Goal: Task Accomplishment & Management: Use online tool/utility

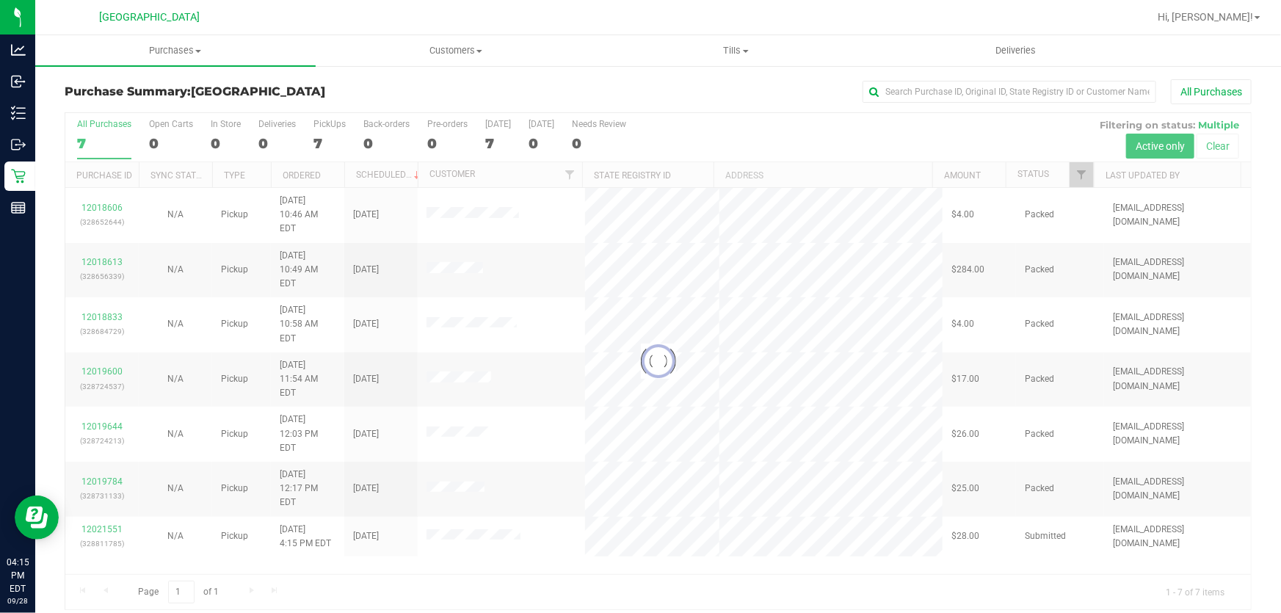
scroll to position [11, 0]
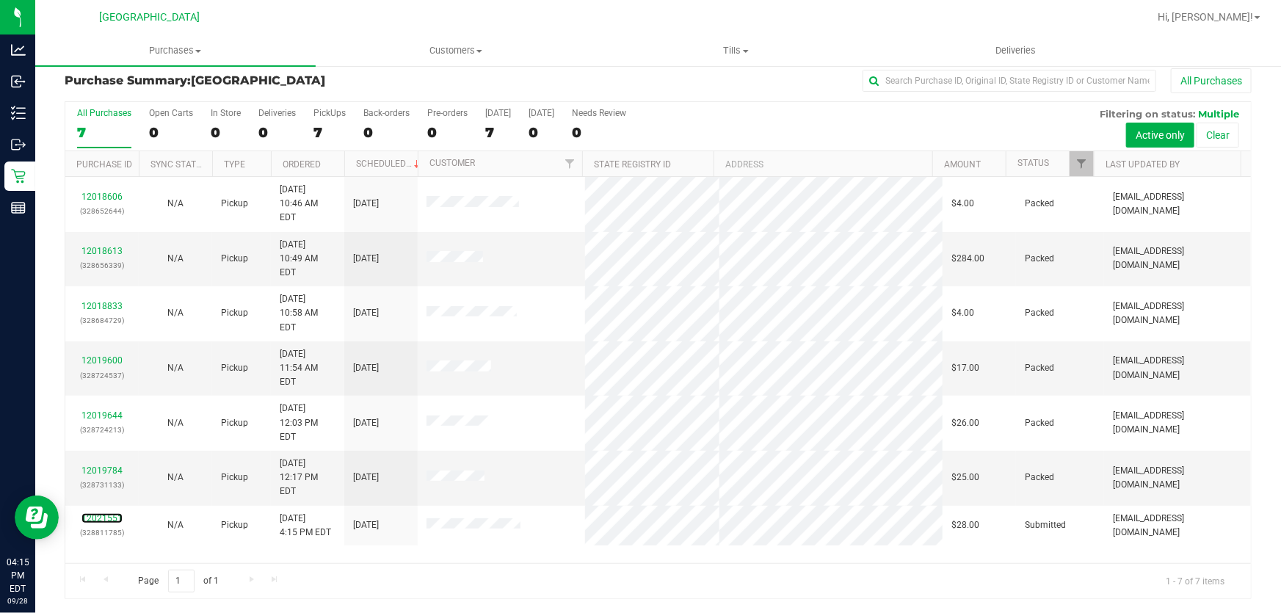
click at [115, 513] on link "12021551" at bounding box center [101, 518] width 41 height 10
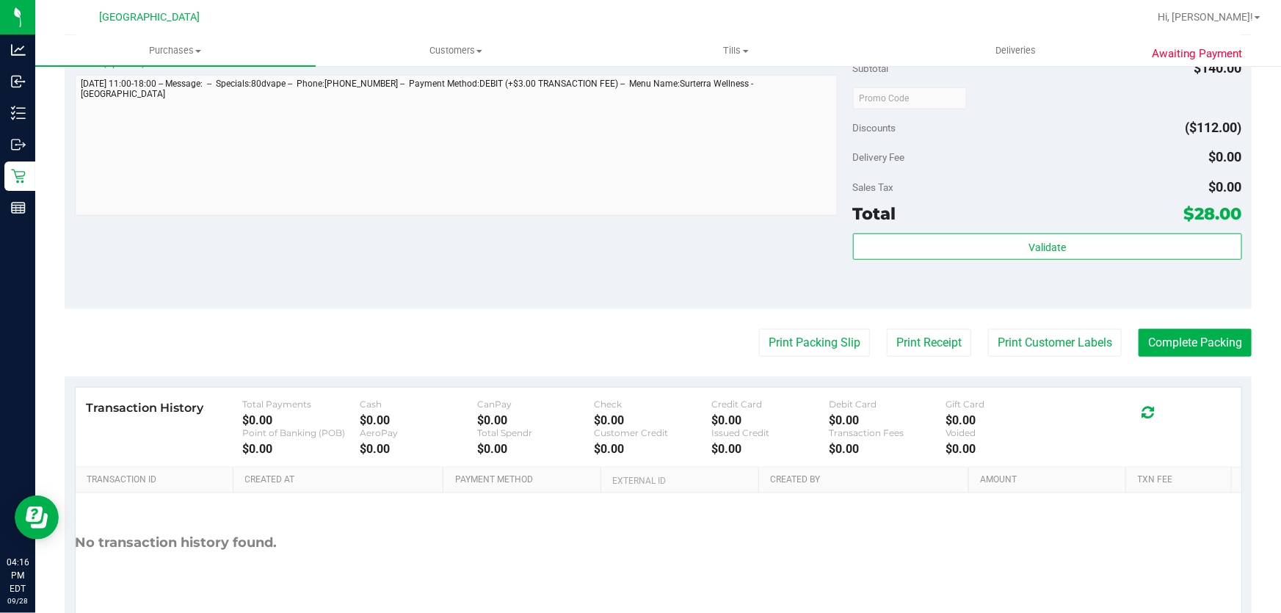
scroll to position [612, 0]
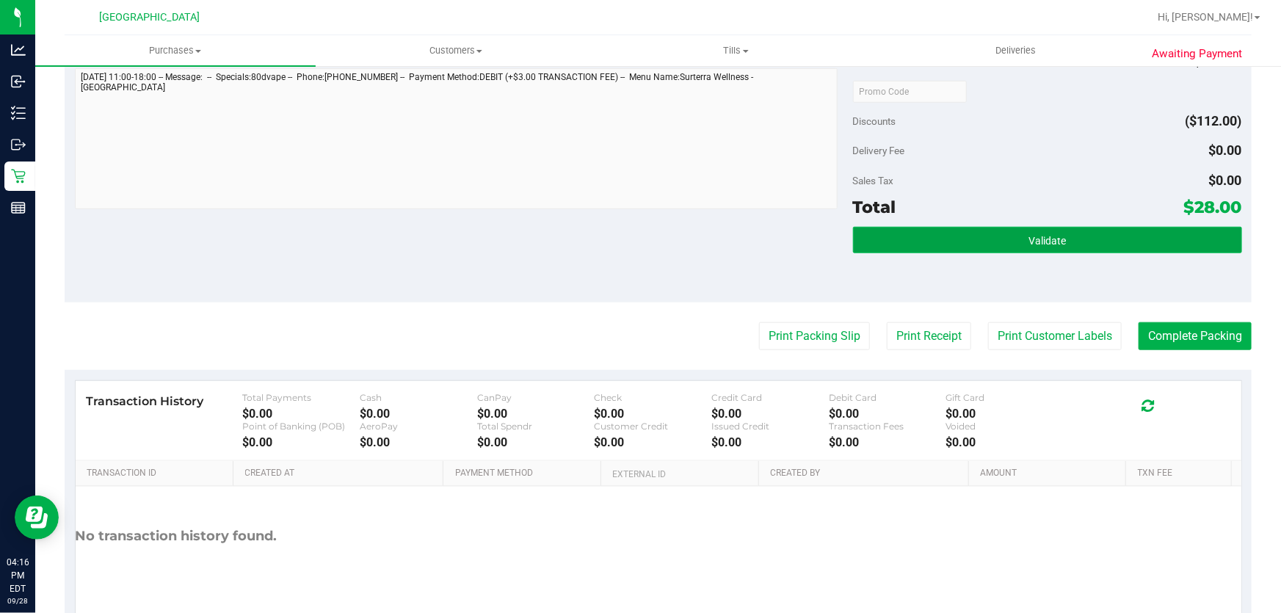
click at [1031, 235] on span "Validate" at bounding box center [1047, 241] width 37 height 12
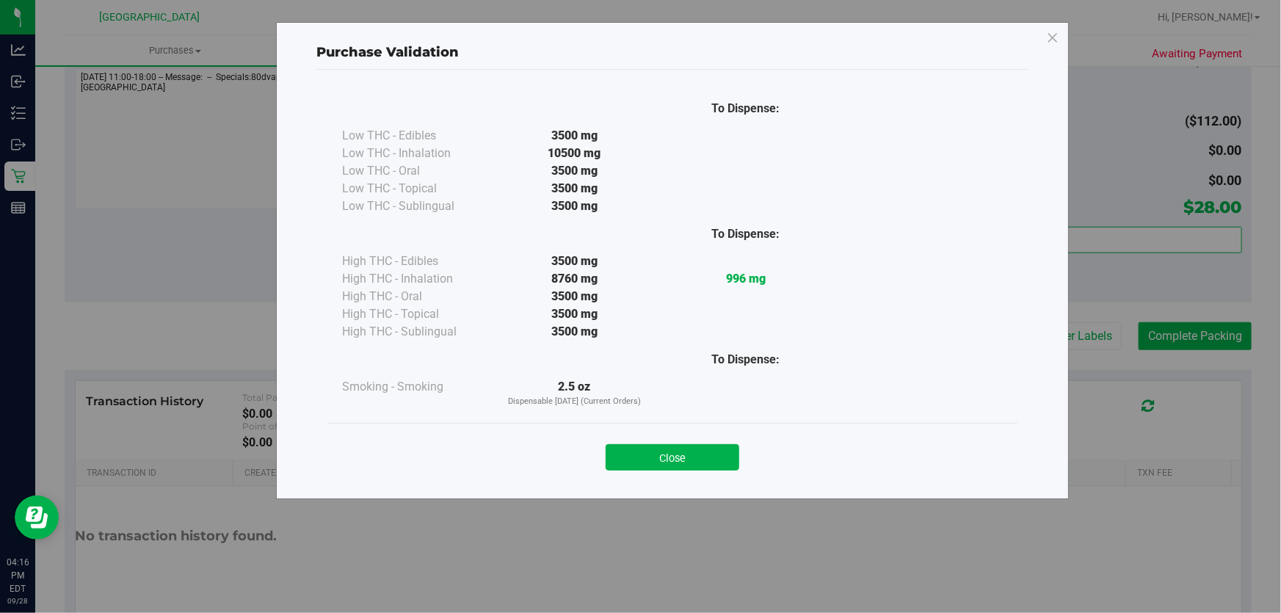
click at [714, 474] on div "Close" at bounding box center [672, 452] width 690 height 59
click at [708, 459] on button "Close" at bounding box center [673, 457] width 134 height 26
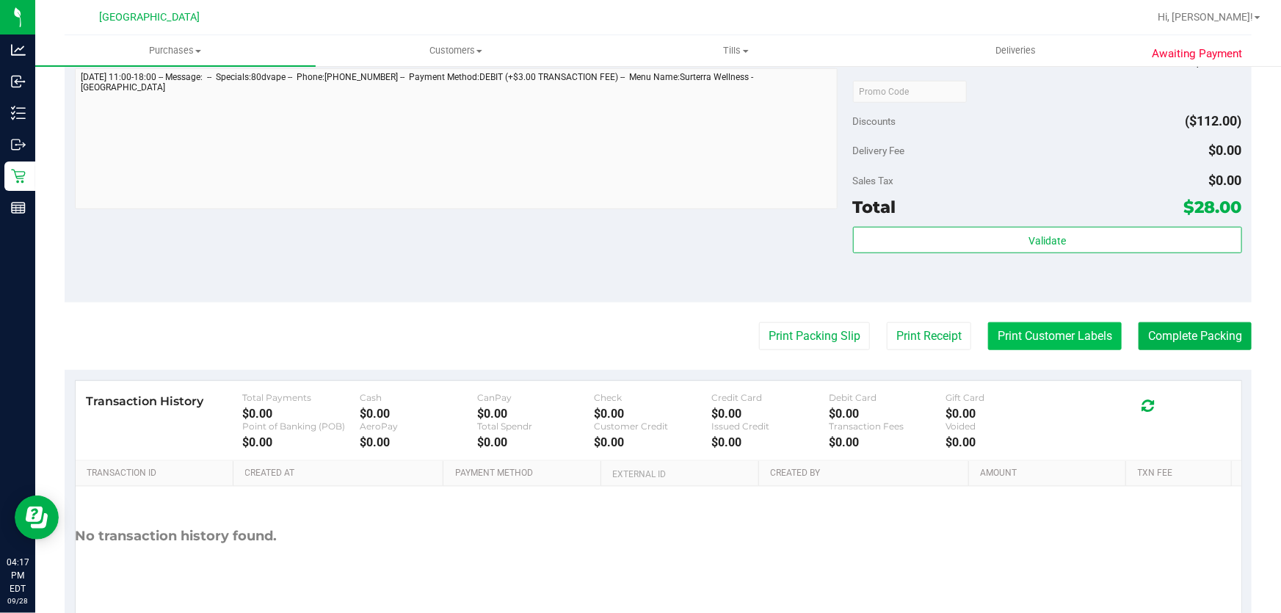
click at [1005, 330] on button "Print Customer Labels" at bounding box center [1055, 336] width 134 height 28
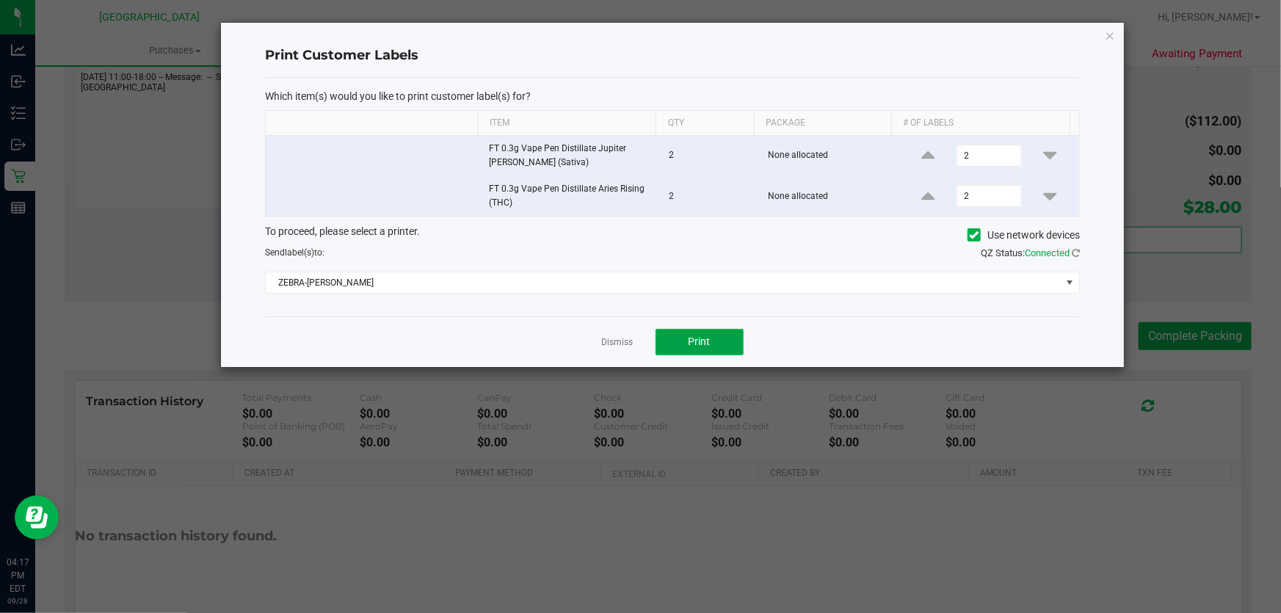
click at [714, 349] on button "Print" at bounding box center [700, 342] width 88 height 26
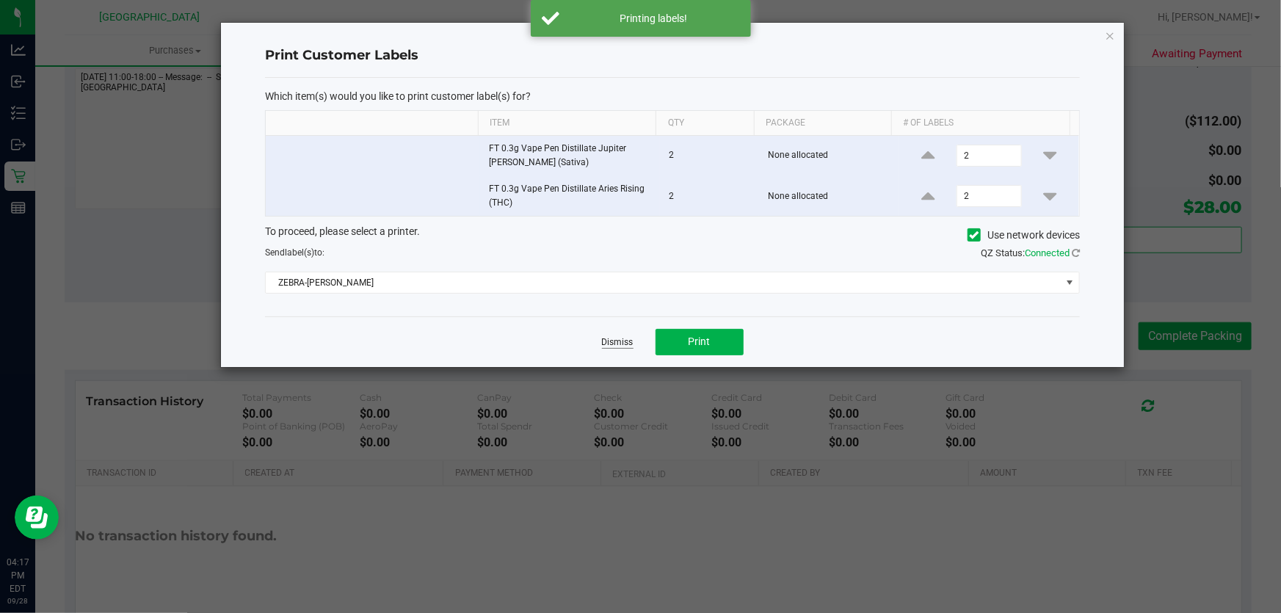
click at [609, 344] on link "Dismiss" at bounding box center [618, 342] width 32 height 12
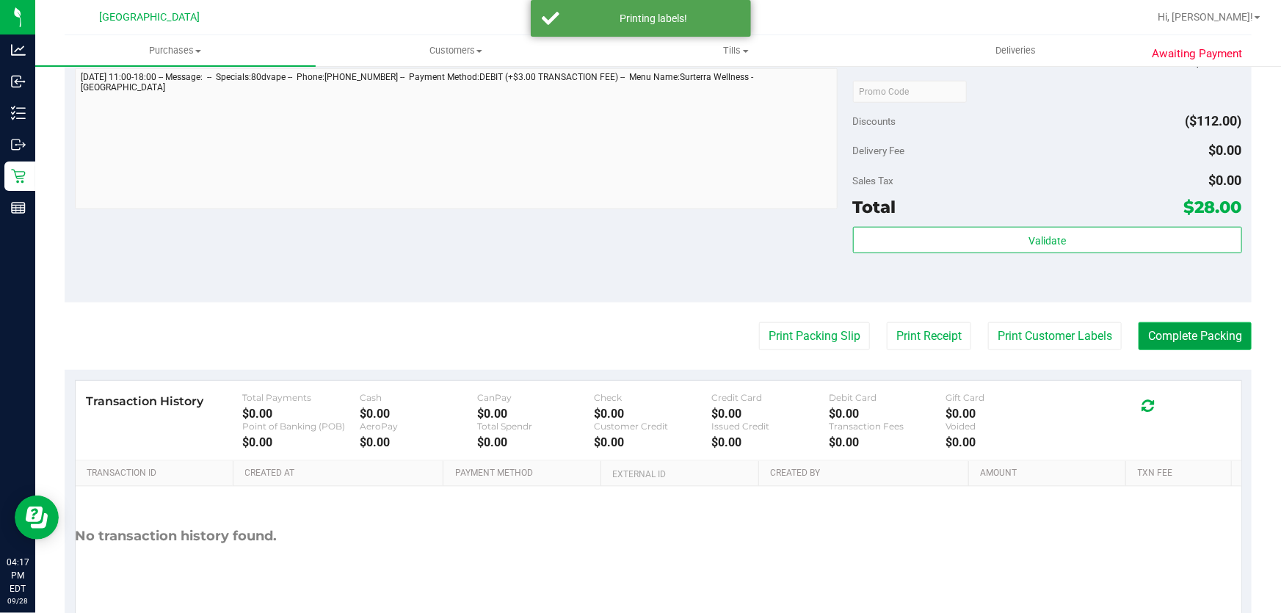
click at [1209, 333] on button "Complete Packing" at bounding box center [1195, 336] width 113 height 28
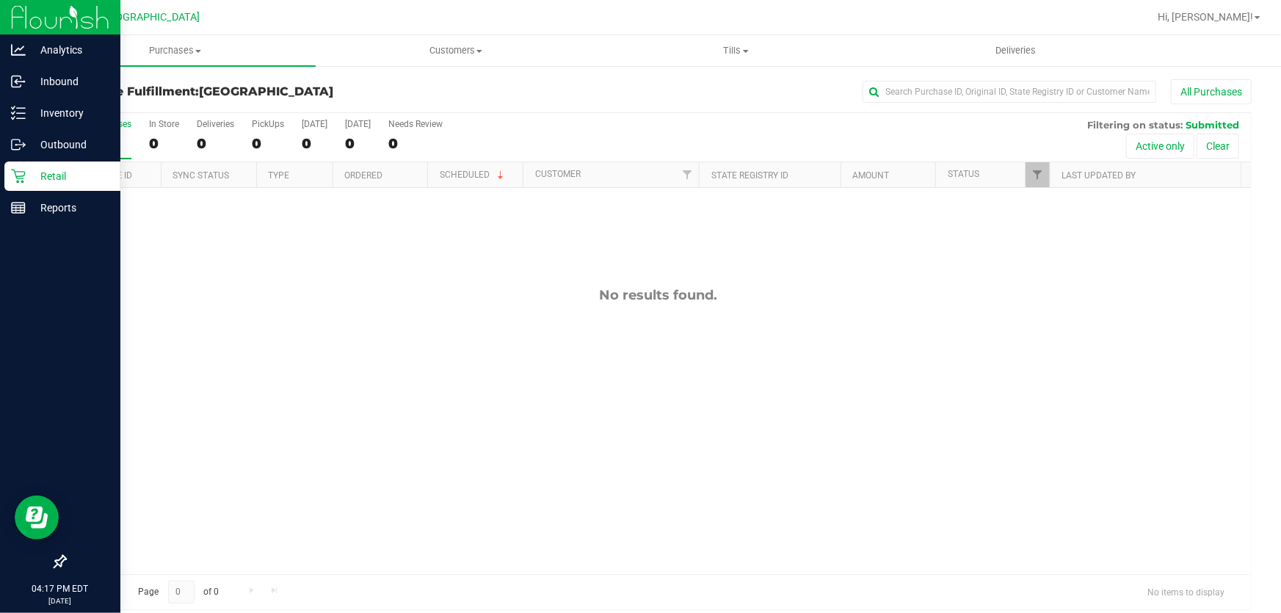
click at [66, 177] on p "Retail" at bounding box center [70, 176] width 88 height 18
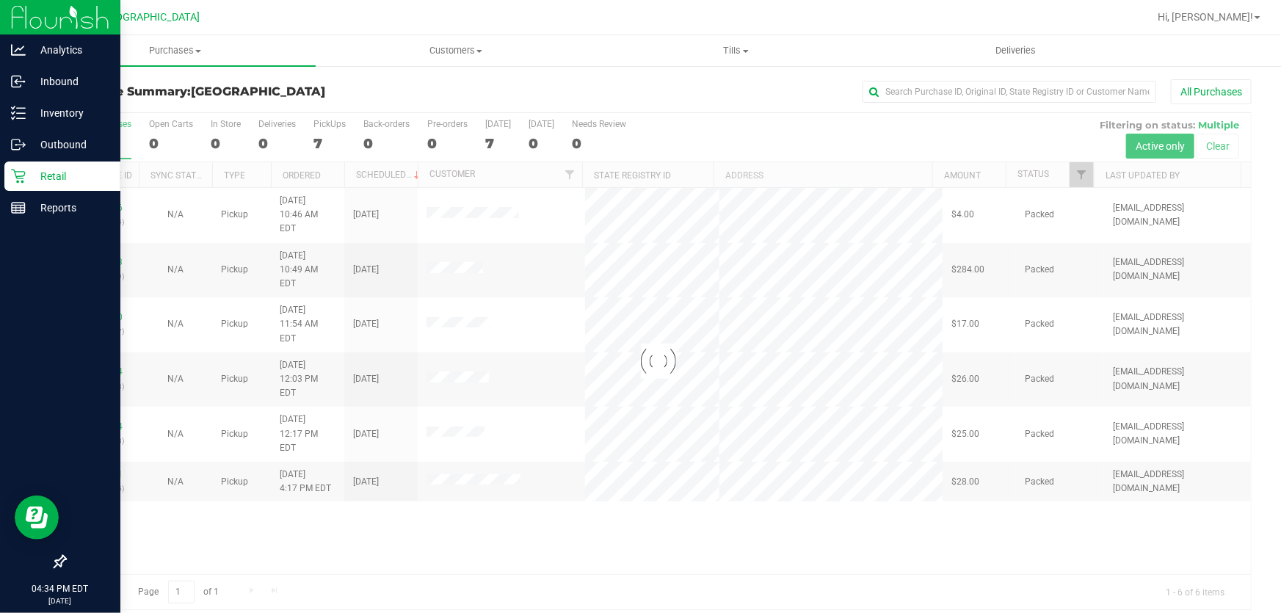
click at [18, 169] on icon at bounding box center [18, 176] width 15 height 15
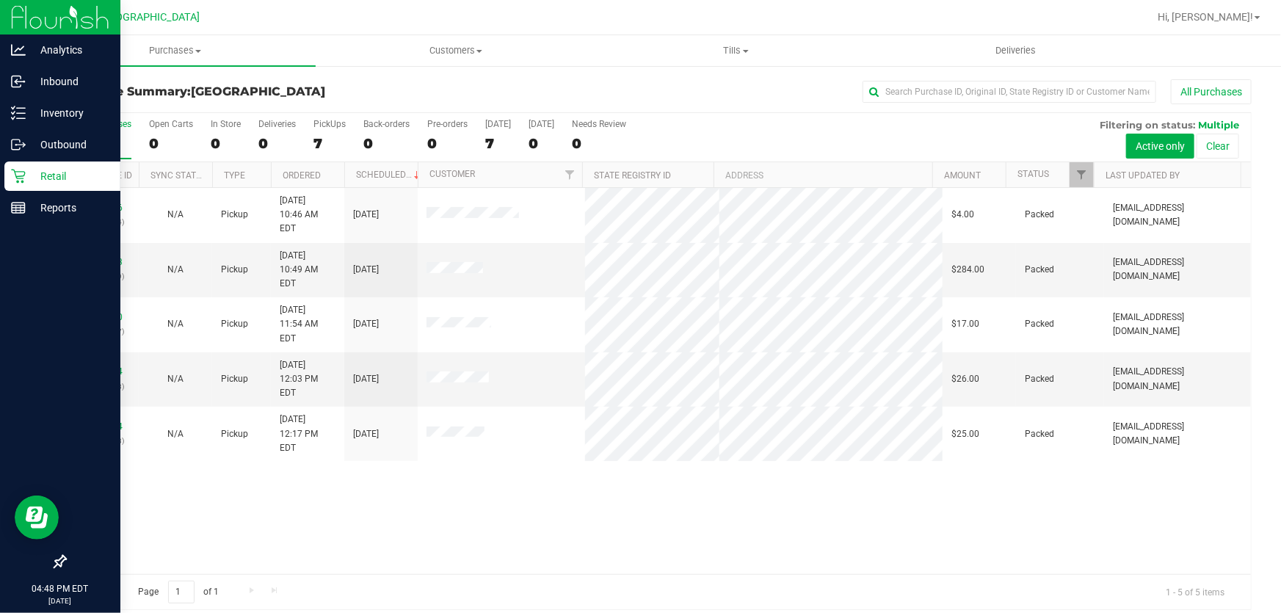
click at [12, 181] on icon at bounding box center [18, 176] width 15 height 15
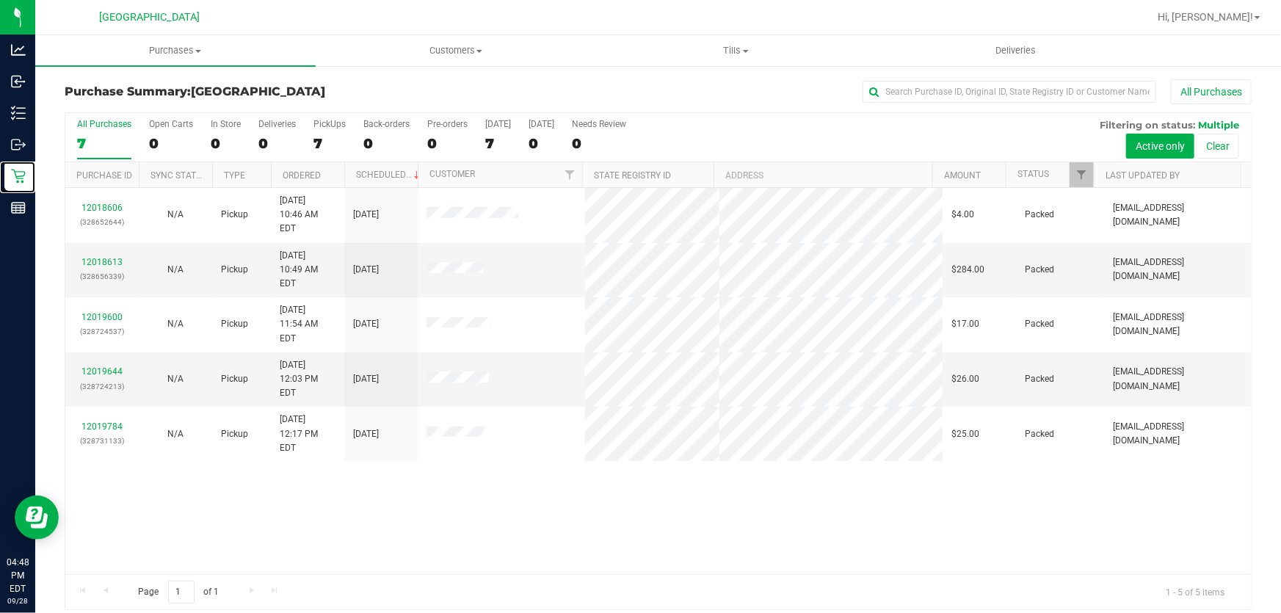
scroll to position [11, 0]
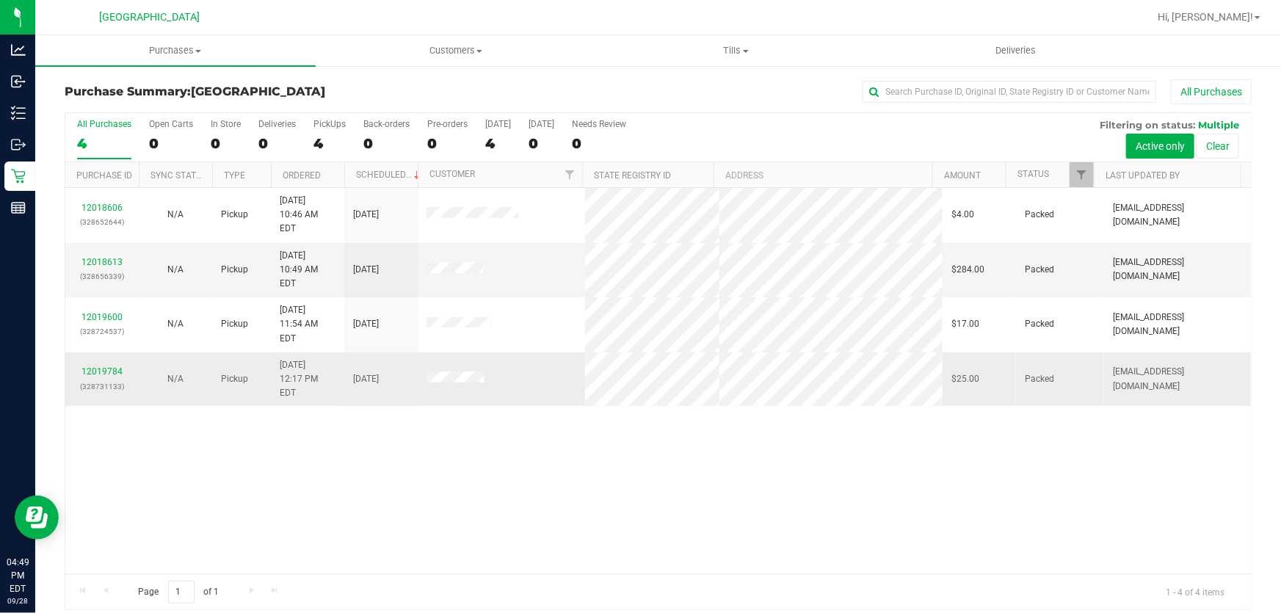
scroll to position [11, 0]
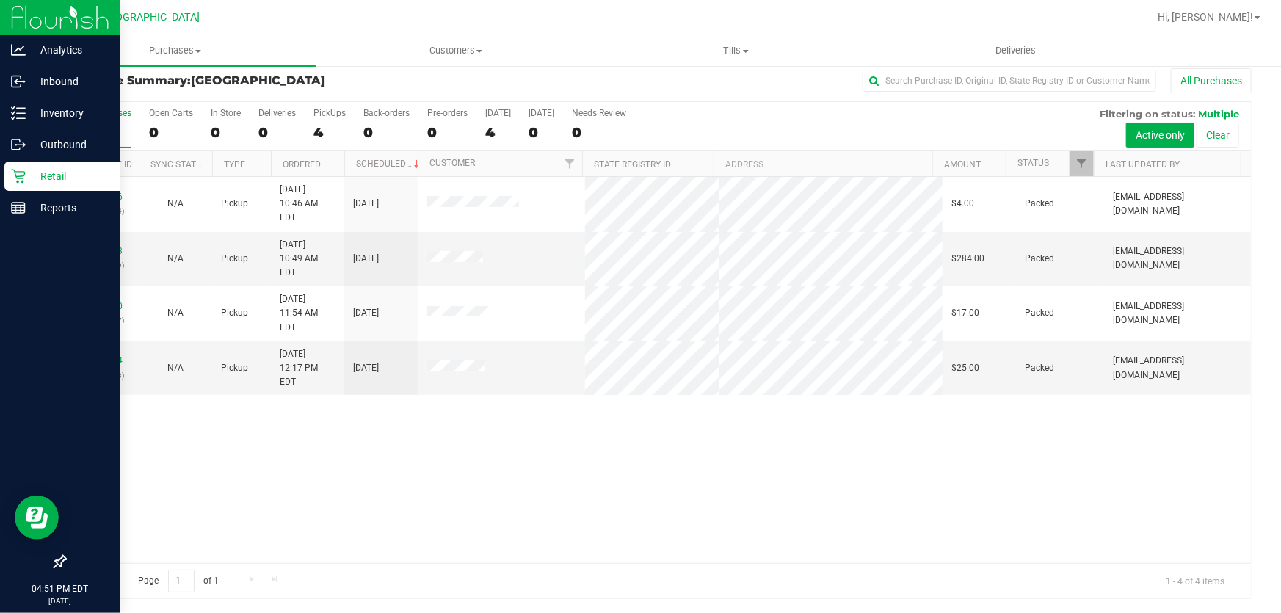
click at [29, 170] on p "Retail" at bounding box center [70, 176] width 88 height 18
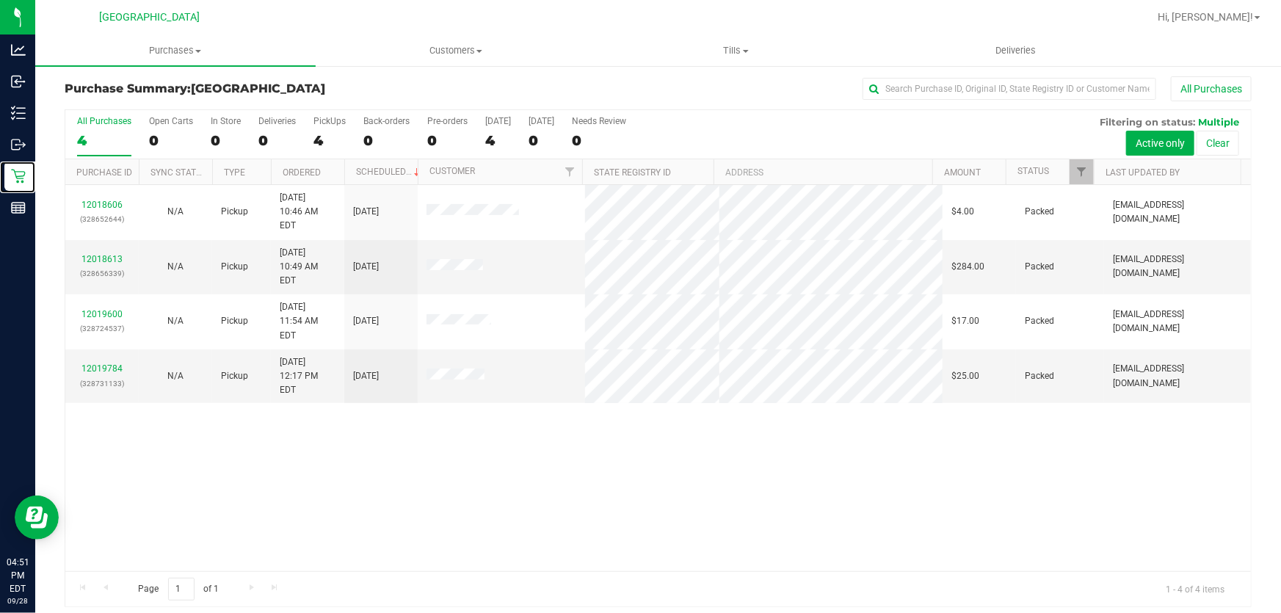
scroll to position [0, 0]
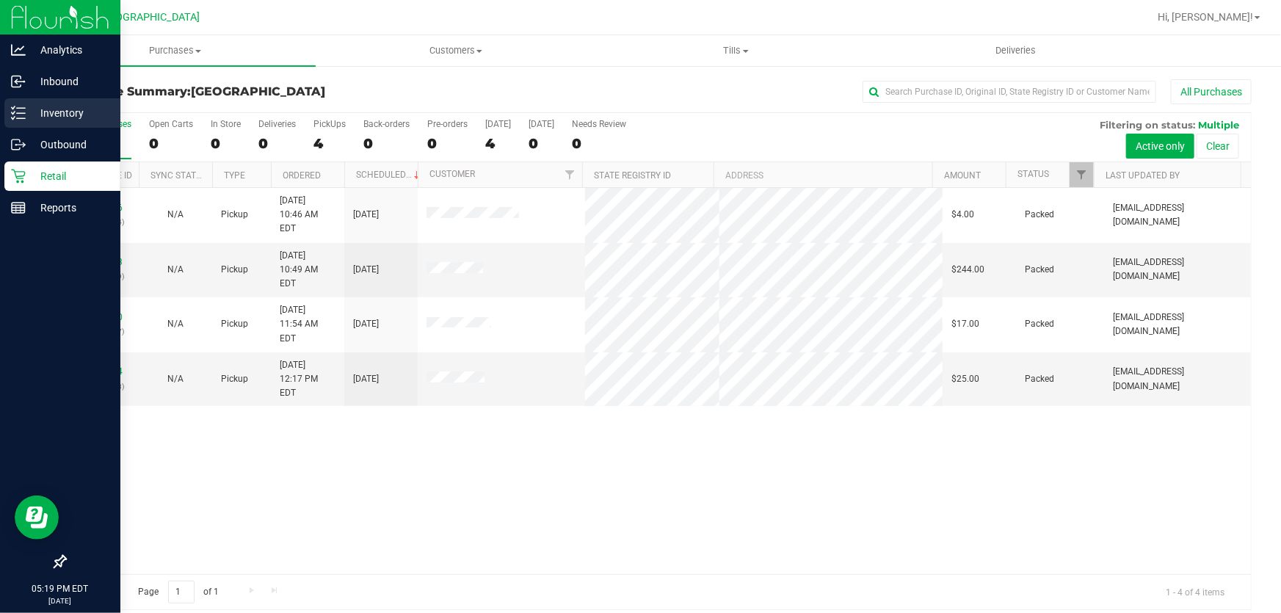
click at [49, 111] on p "Inventory" at bounding box center [70, 113] width 88 height 18
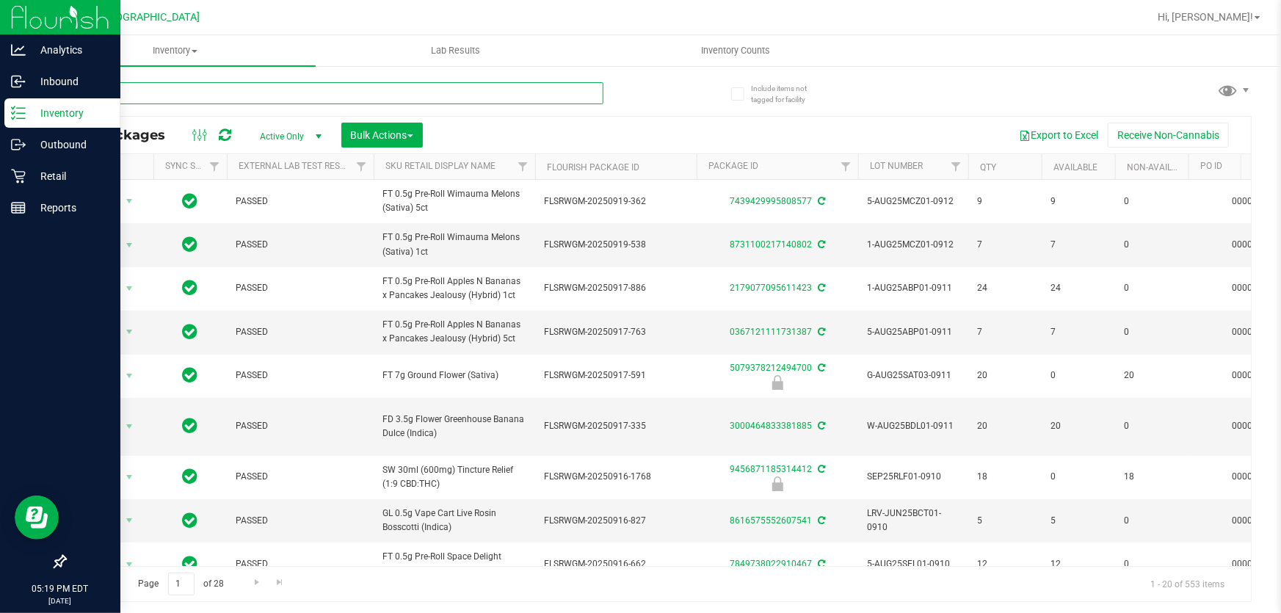
click at [189, 95] on input "text" at bounding box center [334, 93] width 539 height 22
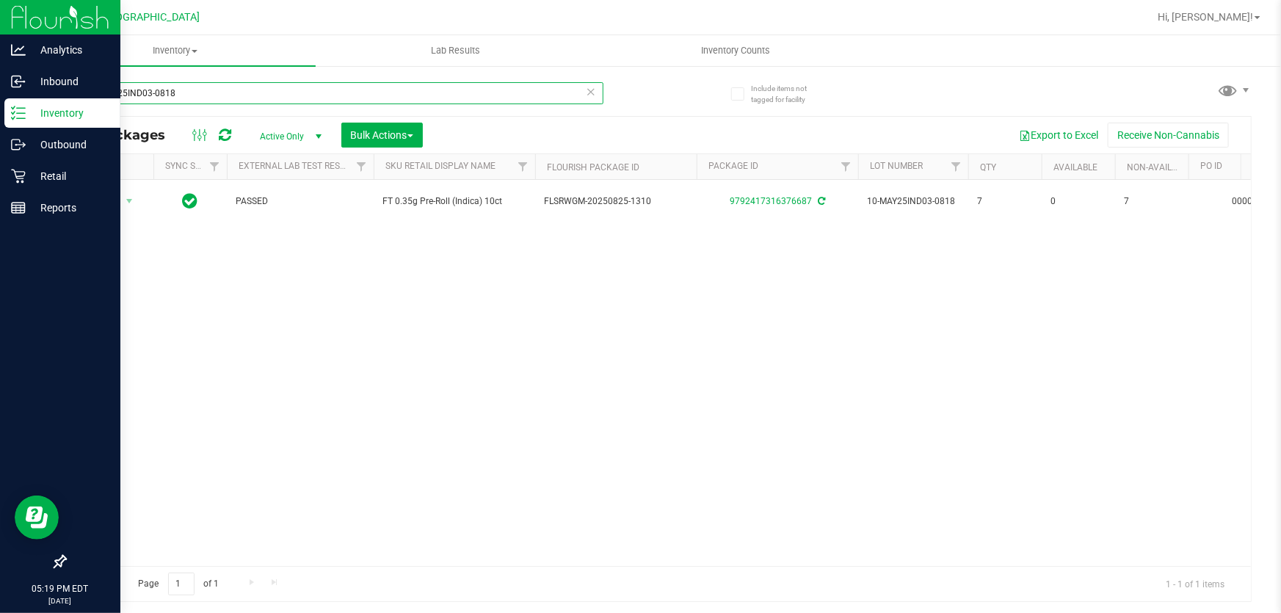
drag, startPoint x: 191, startPoint y: 101, endPoint x: 0, endPoint y: 570, distance: 505.8
click at [0, 411] on div "Analytics Inbound Inventory Outbound Retail Reports 05:19 PM EDT 09/28/2025 09/…" at bounding box center [640, 306] width 1281 height 613
drag, startPoint x: 204, startPoint y: 98, endPoint x: 0, endPoint y: 117, distance: 204.9
click at [0, 116] on div "Analytics Inbound Inventory Outbound Retail Reports 05:19 PM EDT 09/28/2025 09/…" at bounding box center [640, 306] width 1281 height 613
drag, startPoint x: 230, startPoint y: 93, endPoint x: 0, endPoint y: 10, distance: 244.6
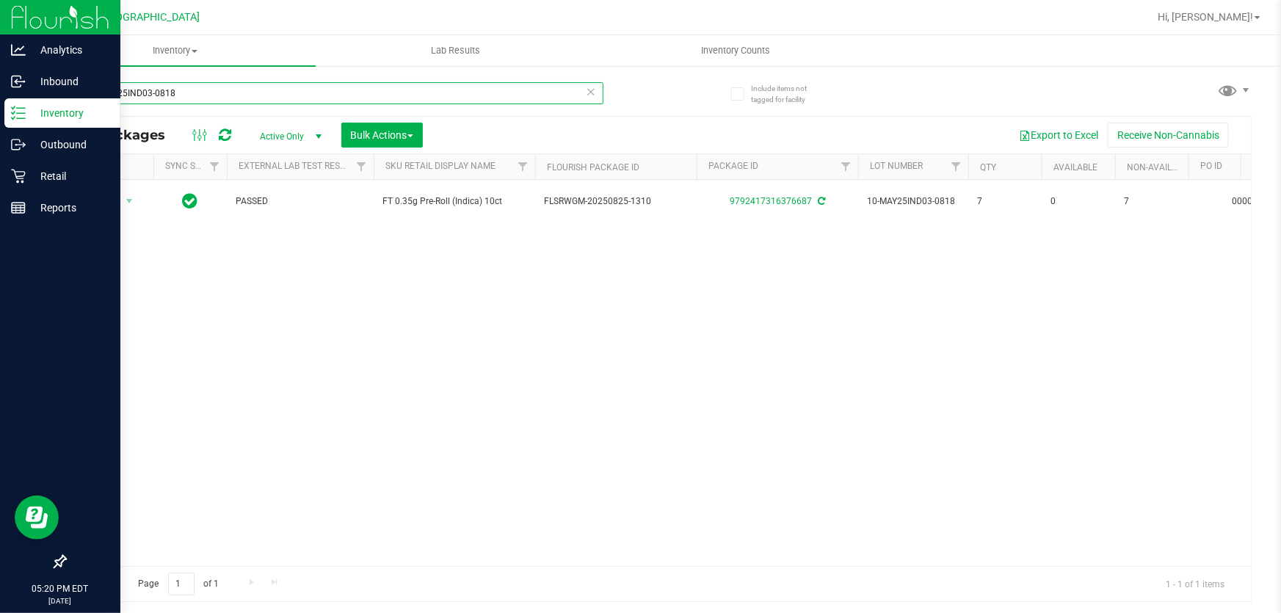
click at [0, 10] on div "Analytics Inbound Inventory Outbound Retail Reports 05:20 PM EDT 09/28/2025 09/…" at bounding box center [640, 306] width 1281 height 613
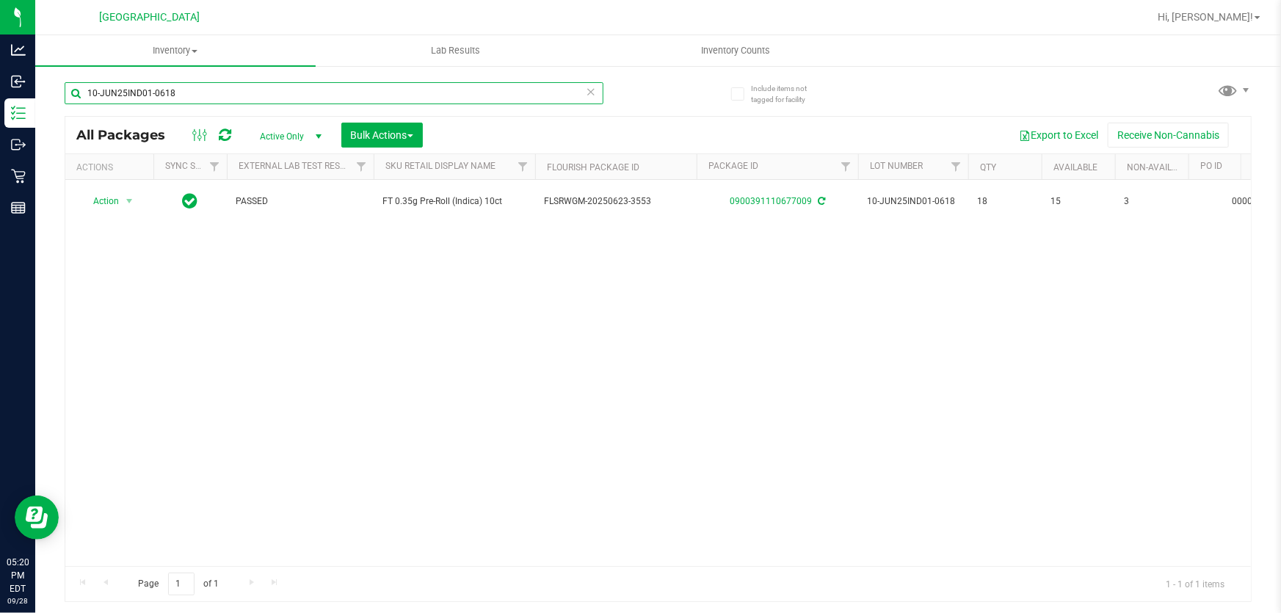
drag, startPoint x: 201, startPoint y: 102, endPoint x: 0, endPoint y: -41, distance: 246.9
click at [0, 0] on html "Analytics Inbound Inventory Outbound Retail Reports 05:20 PM EDT 09/28/2025 09/…" at bounding box center [640, 306] width 1281 height 613
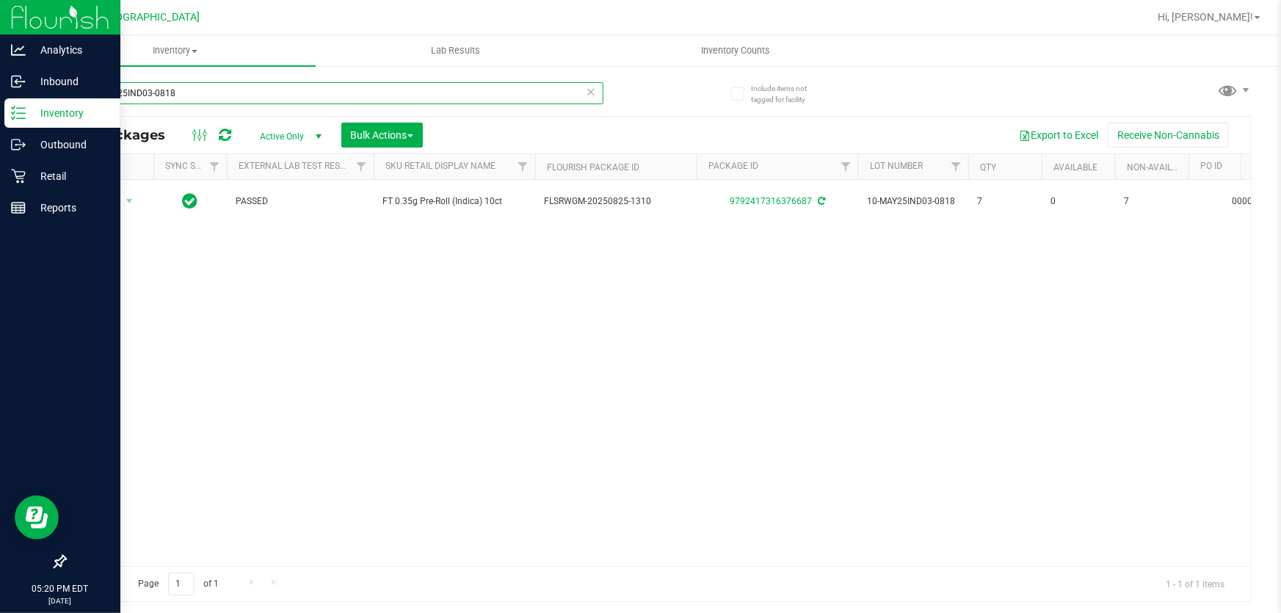
drag, startPoint x: 269, startPoint y: 96, endPoint x: 0, endPoint y: 4, distance: 284.9
click at [0, 4] on div "Analytics Inbound Inventory Outbound Retail Reports 05:20 PM EDT 09/28/2025 09/…" at bounding box center [640, 306] width 1281 height 613
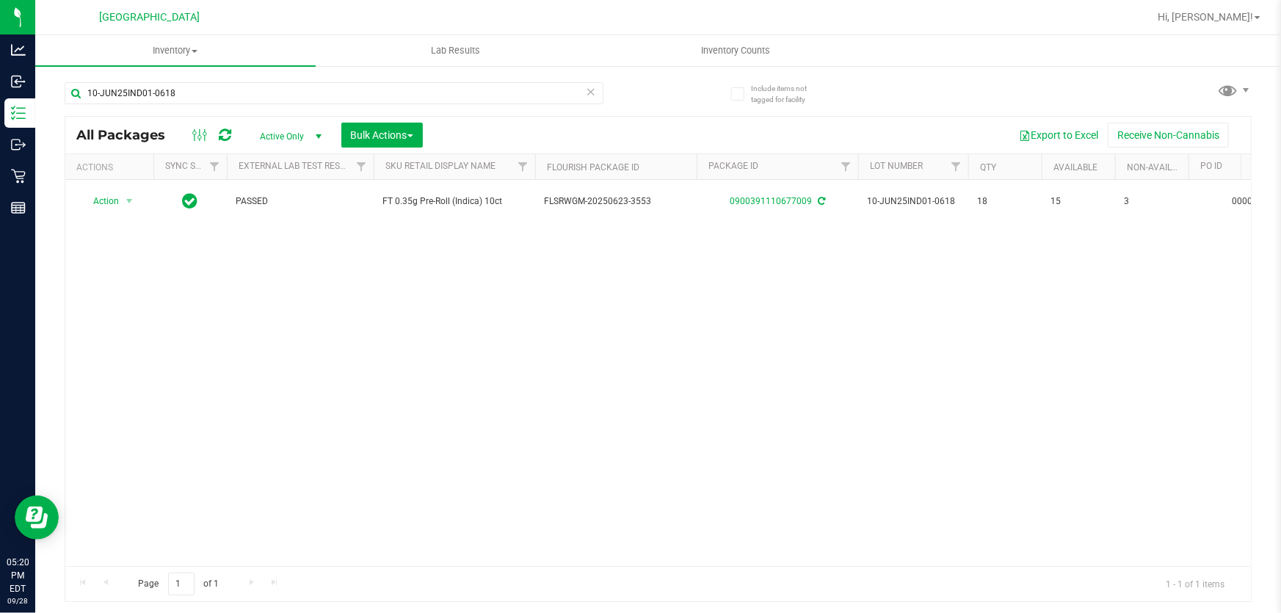
click at [302, 108] on div "10-JUN25IND01-0618" at bounding box center [334, 99] width 539 height 34
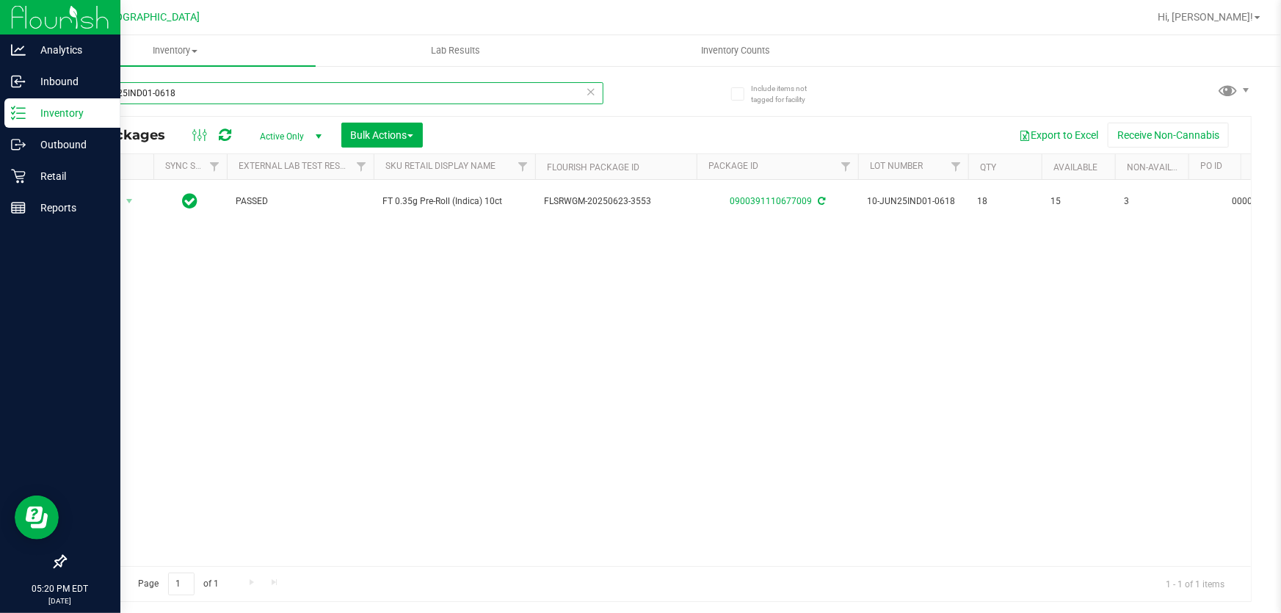
drag, startPoint x: 0, startPoint y: -1, endPoint x: 0, endPoint y: 16, distance: 17.6
click at [0, 2] on div "Analytics Inbound Inventory Outbound Retail Reports 05:20 PM EDT 09/28/2025 09/…" at bounding box center [640, 306] width 1281 height 613
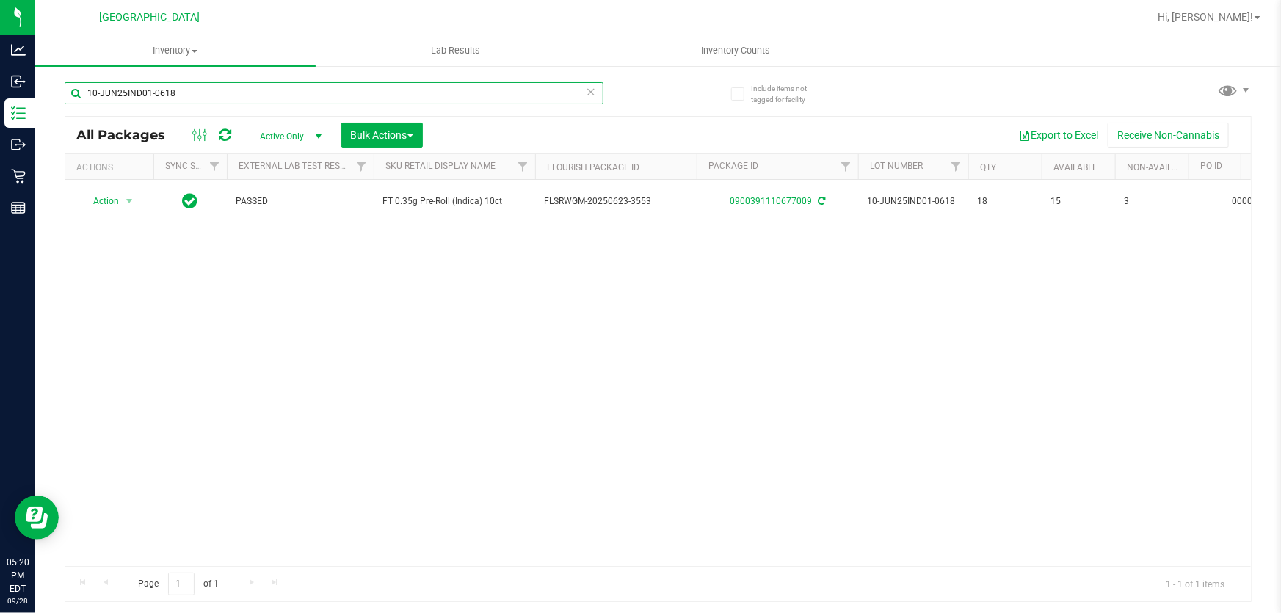
drag, startPoint x: 0, startPoint y: 42, endPoint x: 0, endPoint y: -81, distance: 122.6
click at [0, 0] on html "Analytics Inbound Inventory Outbound Retail Reports 05:20 PM EDT 09/28/2025 09/…" at bounding box center [640, 306] width 1281 height 613
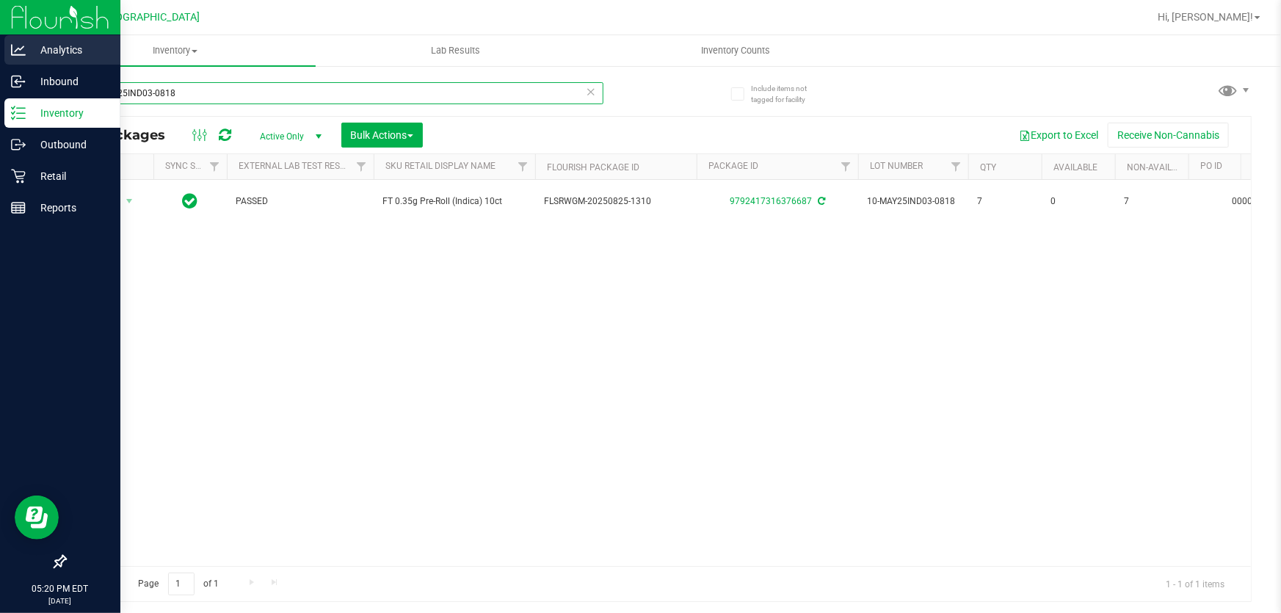
drag, startPoint x: 192, startPoint y: 95, endPoint x: 0, endPoint y: 64, distance: 194.8
click at [0, 64] on div "Analytics Inbound Inventory Outbound Retail Reports 05:20 PM EDT 09/28/2025 09/…" at bounding box center [640, 306] width 1281 height 613
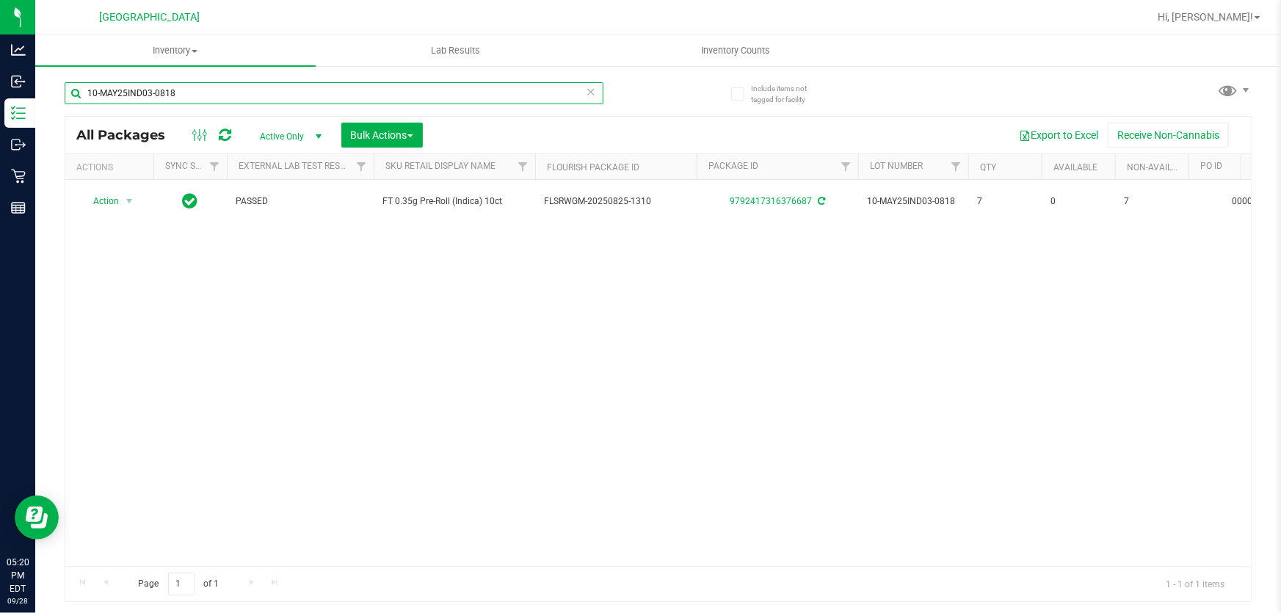
drag, startPoint x: 347, startPoint y: 96, endPoint x: 0, endPoint y: -81, distance: 389.7
click at [0, 0] on html "Analytics Inbound Inventory Outbound Retail Reports 05:20 PM EDT 09/28/2025 09/…" at bounding box center [640, 306] width 1281 height 613
drag, startPoint x: 264, startPoint y: 91, endPoint x: 0, endPoint y: -64, distance: 306.3
click at [0, 0] on html "Analytics Inbound Inventory Outbound Retail Reports 05:21 PM EDT [DATE] 09/28 […" at bounding box center [640, 306] width 1281 height 613
type input "9792417316376687"
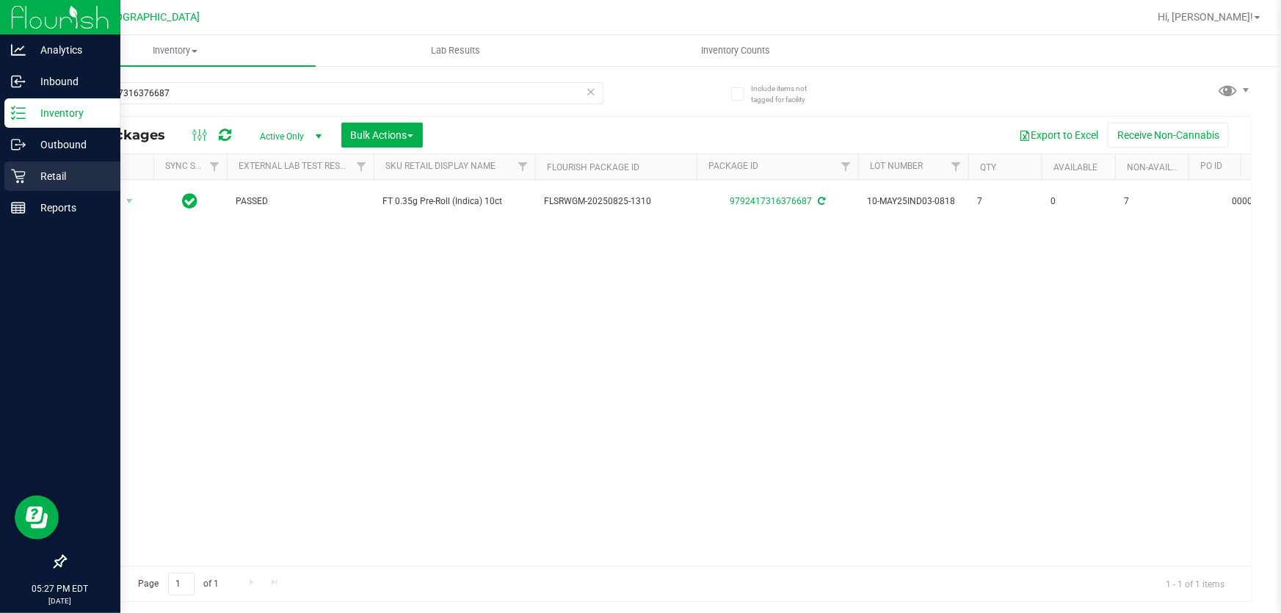
click at [26, 179] on p "Retail" at bounding box center [70, 176] width 88 height 18
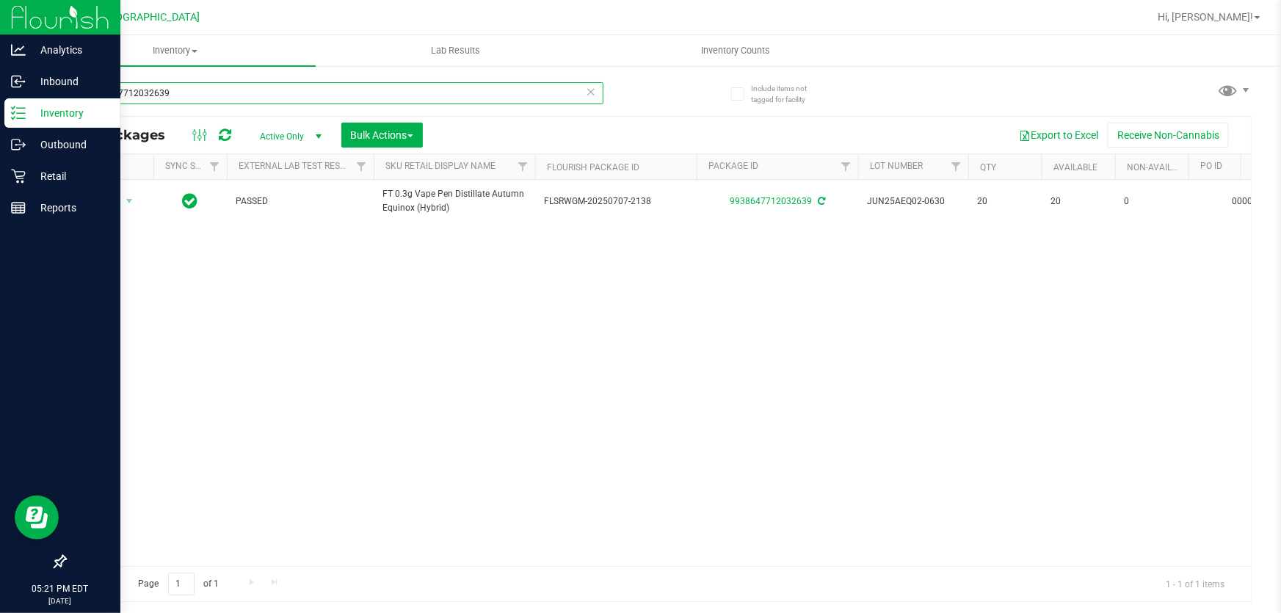
drag, startPoint x: 193, startPoint y: 86, endPoint x: 0, endPoint y: 33, distance: 200.2
click at [0, 30] on div "Analytics Inbound Inventory Outbound Retail Reports 05:21 PM EDT [DATE] 09/28 […" at bounding box center [640, 306] width 1281 height 613
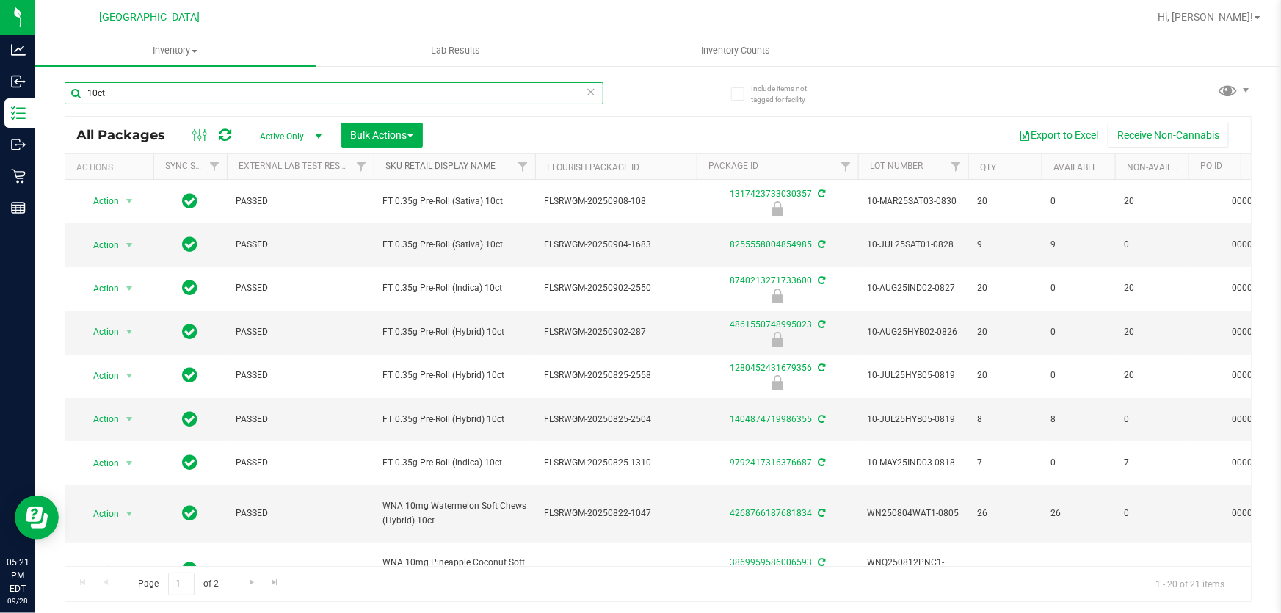
type input "10ct"
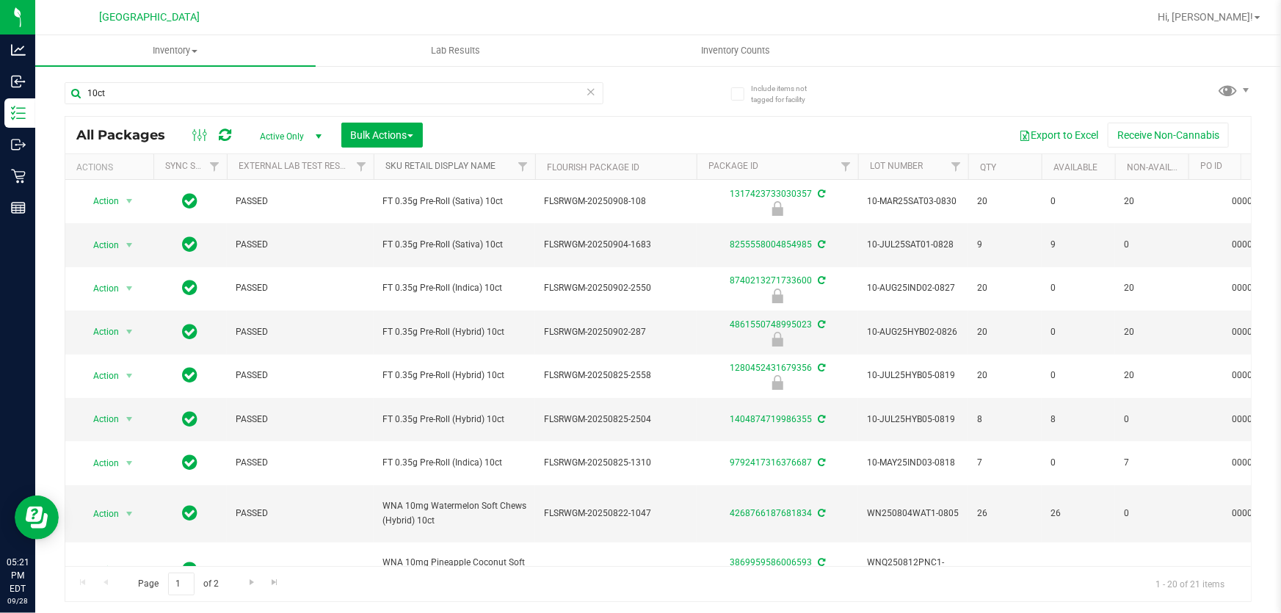
click at [452, 167] on link "Sku Retail Display Name" at bounding box center [440, 166] width 110 height 10
